Goal: Transaction & Acquisition: Purchase product/service

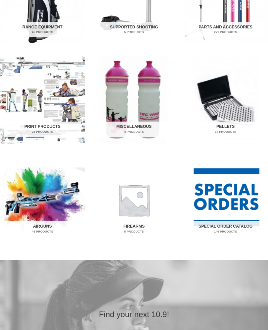
scroll to position [390, 0]
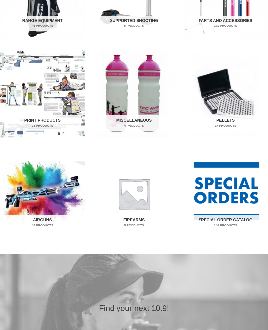
click at [44, 221] on h2 "Airguns 46 Products" at bounding box center [42, 223] width 77 height 16
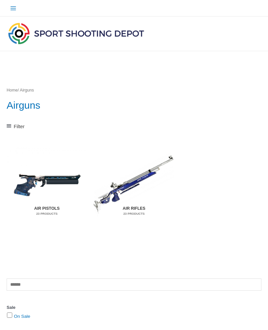
click at [135, 207] on h2 "Air Rifles 23 Products" at bounding box center [134, 212] width 72 height 16
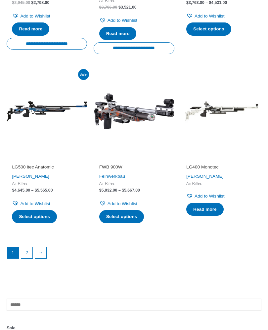
scroll to position [807, 0]
click at [26, 247] on link "2" at bounding box center [26, 252] width 11 height 11
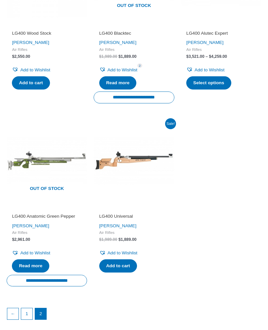
scroll to position [390, 0]
click at [27, 313] on link "1" at bounding box center [26, 313] width 11 height 11
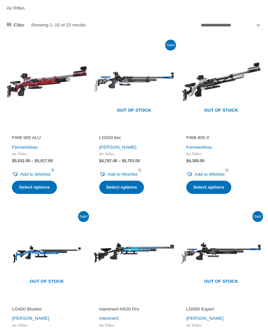
scroll to position [117, 0]
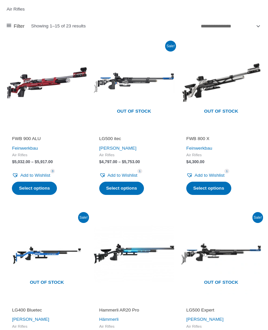
click at [125, 182] on link "Select options" at bounding box center [121, 188] width 45 height 13
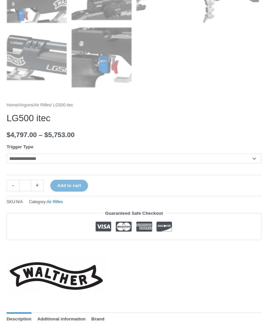
scroll to position [448, 0]
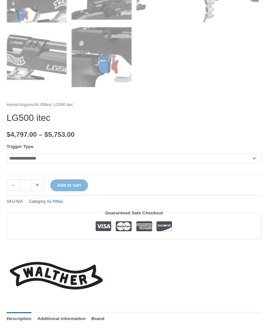
click at [256, 156] on select "**********" at bounding box center [134, 159] width 255 height 10
select select "**********"
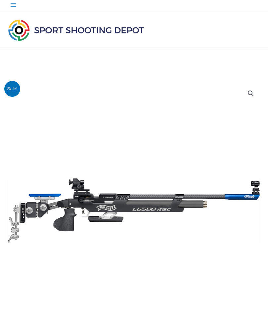
scroll to position [0, 0]
